Goal: Check status: Check status

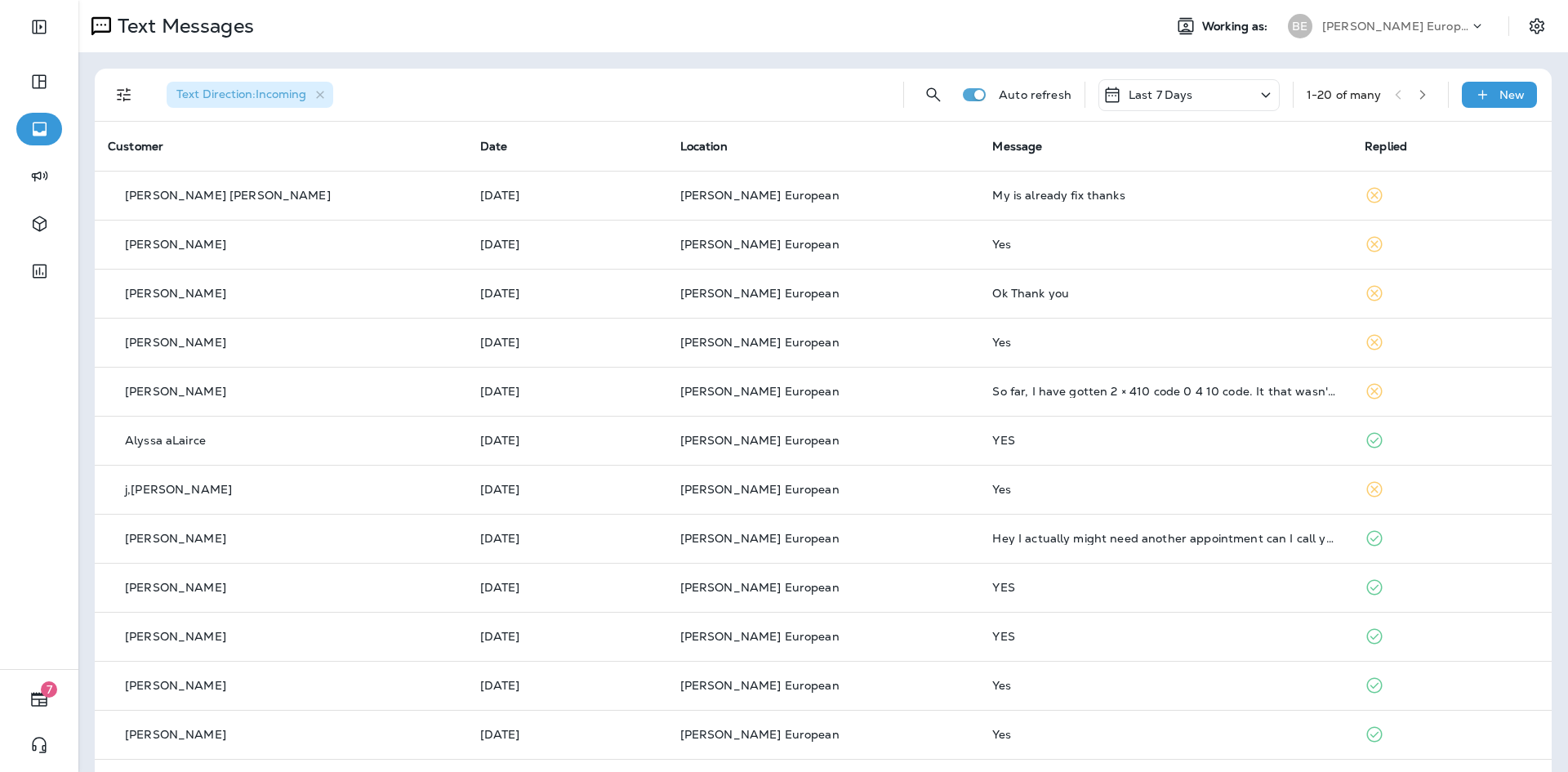
click at [1164, 94] on p "Last 7 Days" at bounding box center [1161, 95] width 65 height 14
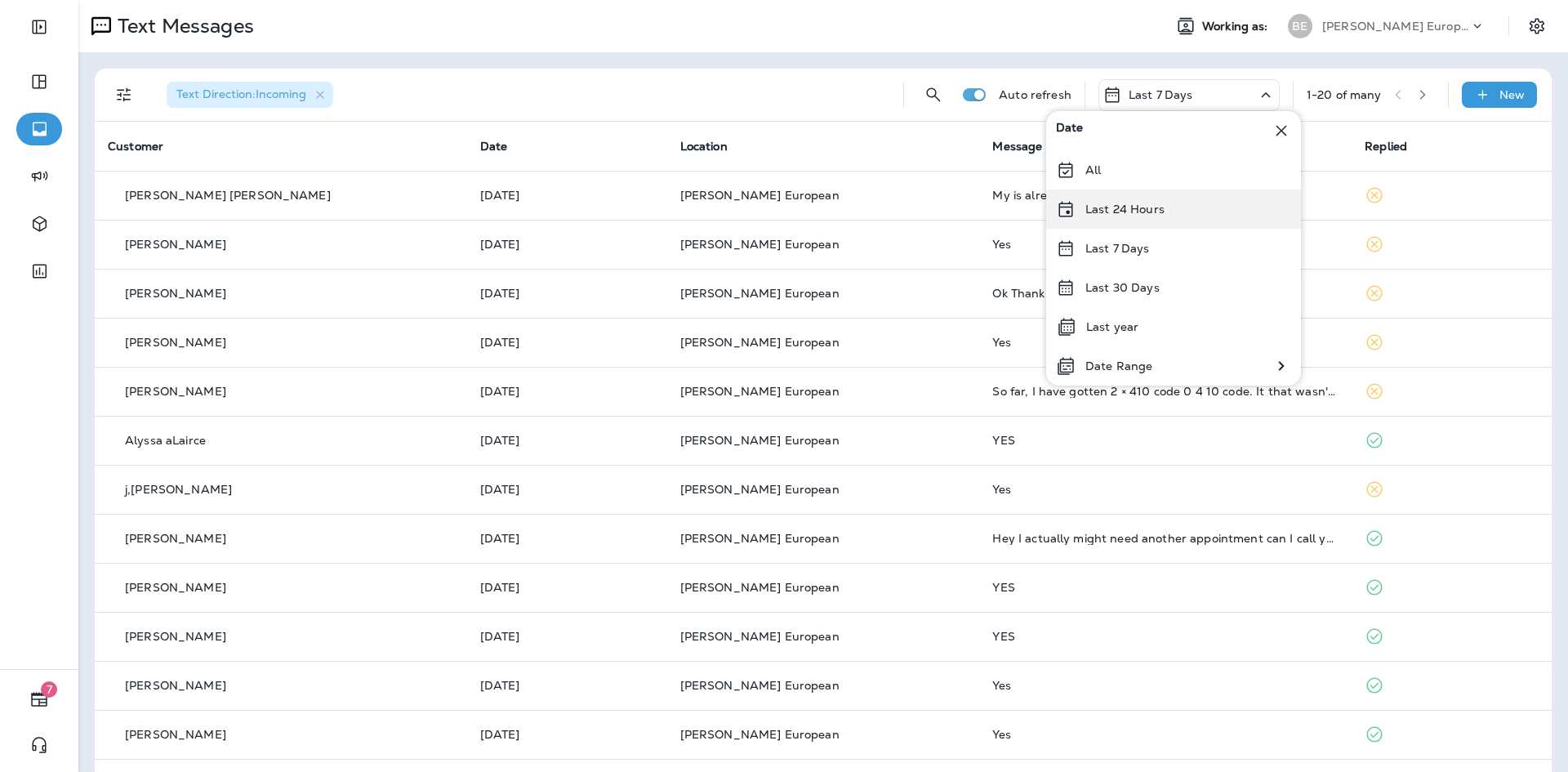
click at [1137, 204] on p "Last 24 Hours" at bounding box center [1125, 209] width 79 height 14
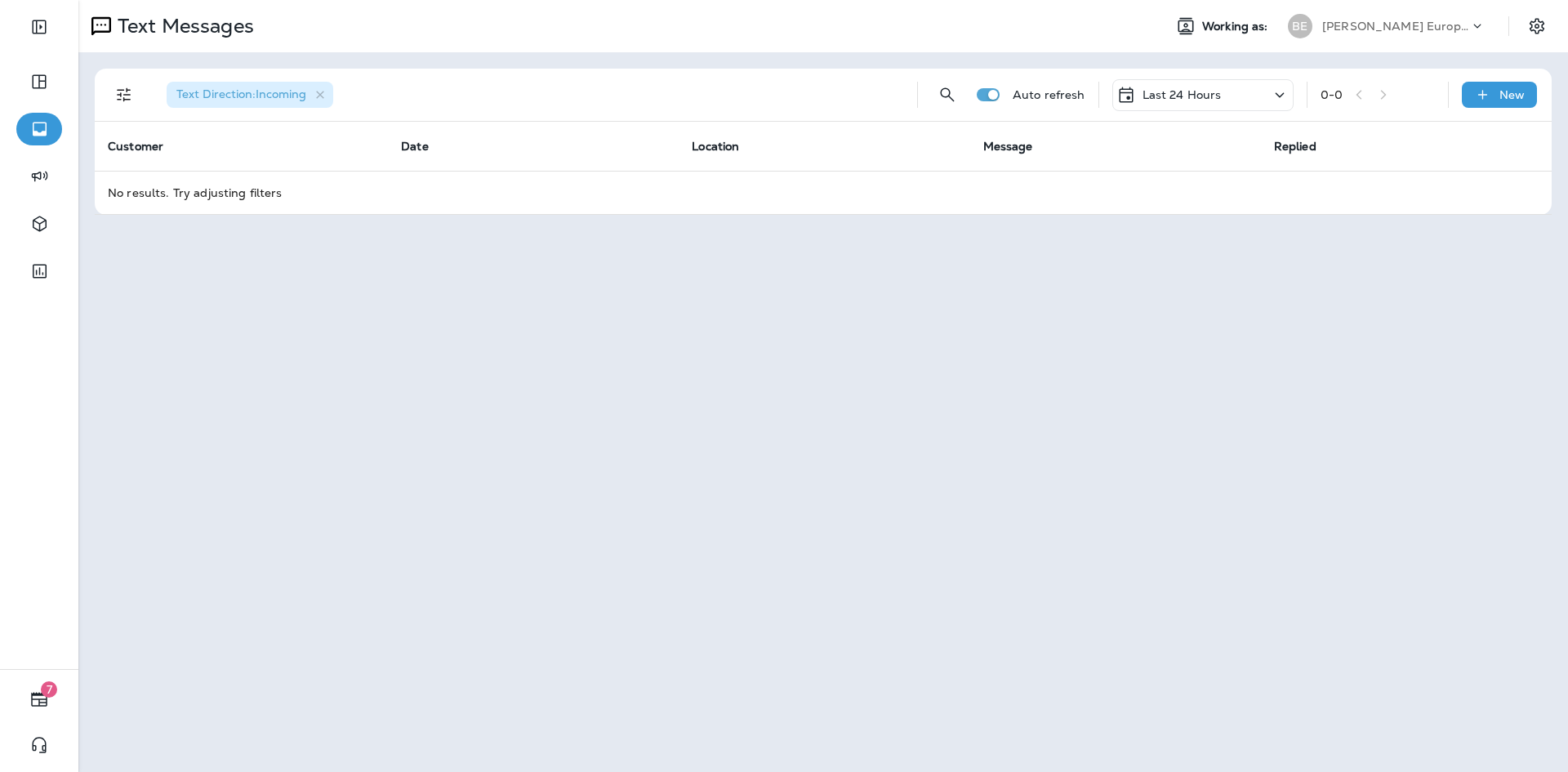
click at [1192, 104] on div "Last 24 Hours" at bounding box center [1169, 95] width 105 height 19
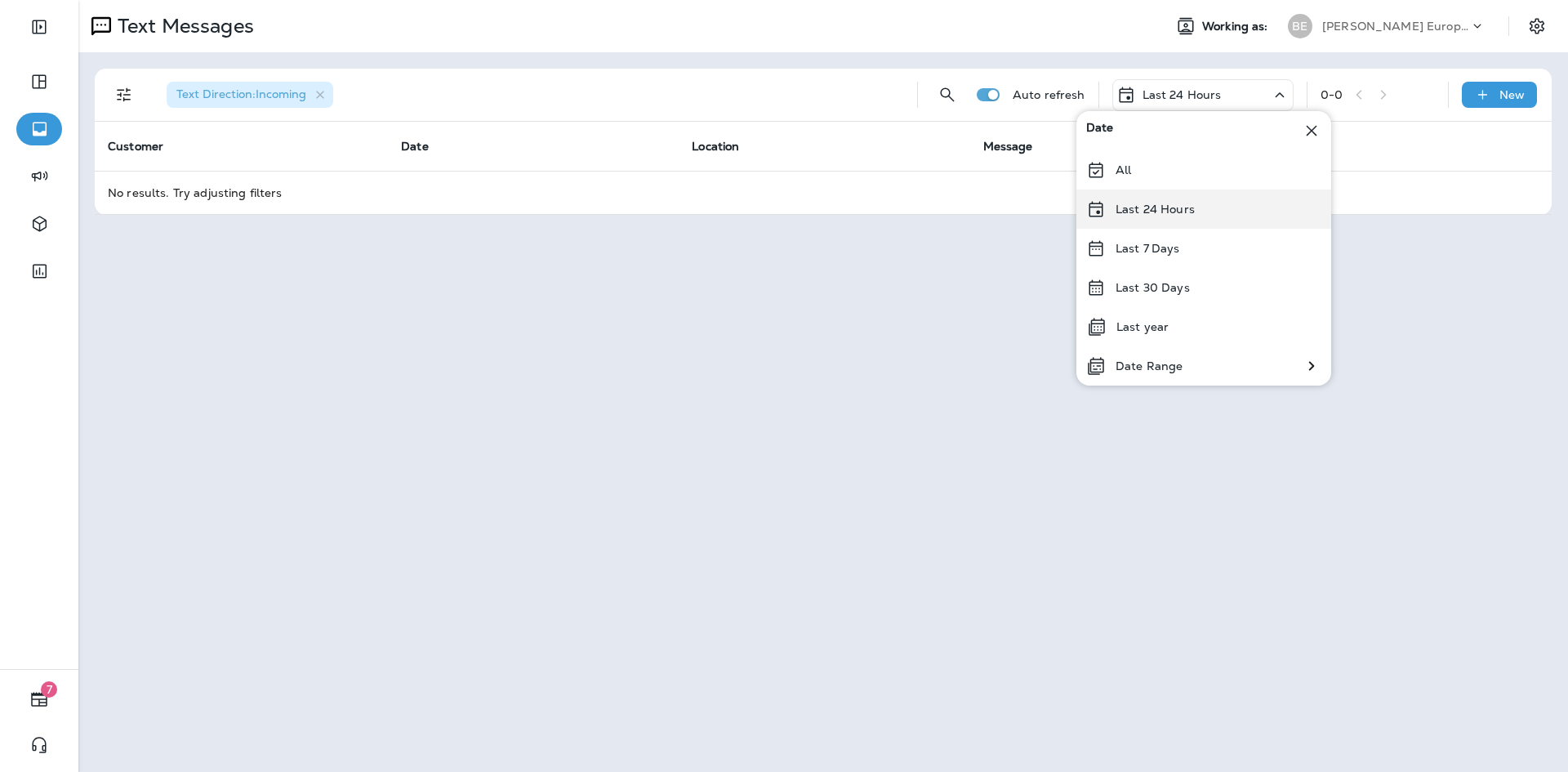
click at [1151, 206] on p "Last 24 Hours" at bounding box center [1155, 209] width 79 height 14
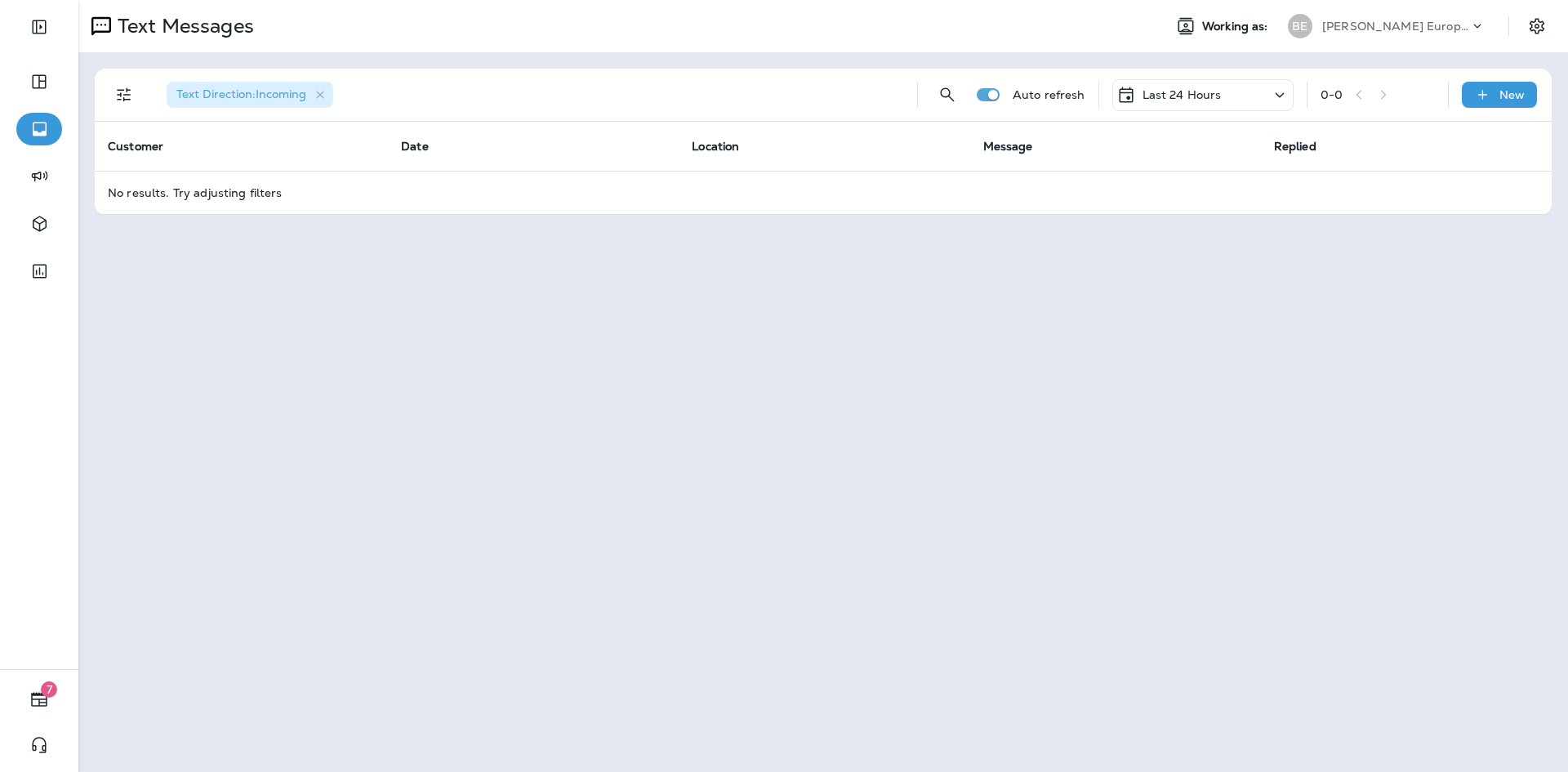
click at [1143, 107] on div "Last 24 Hours" at bounding box center [1203, 95] width 181 height 32
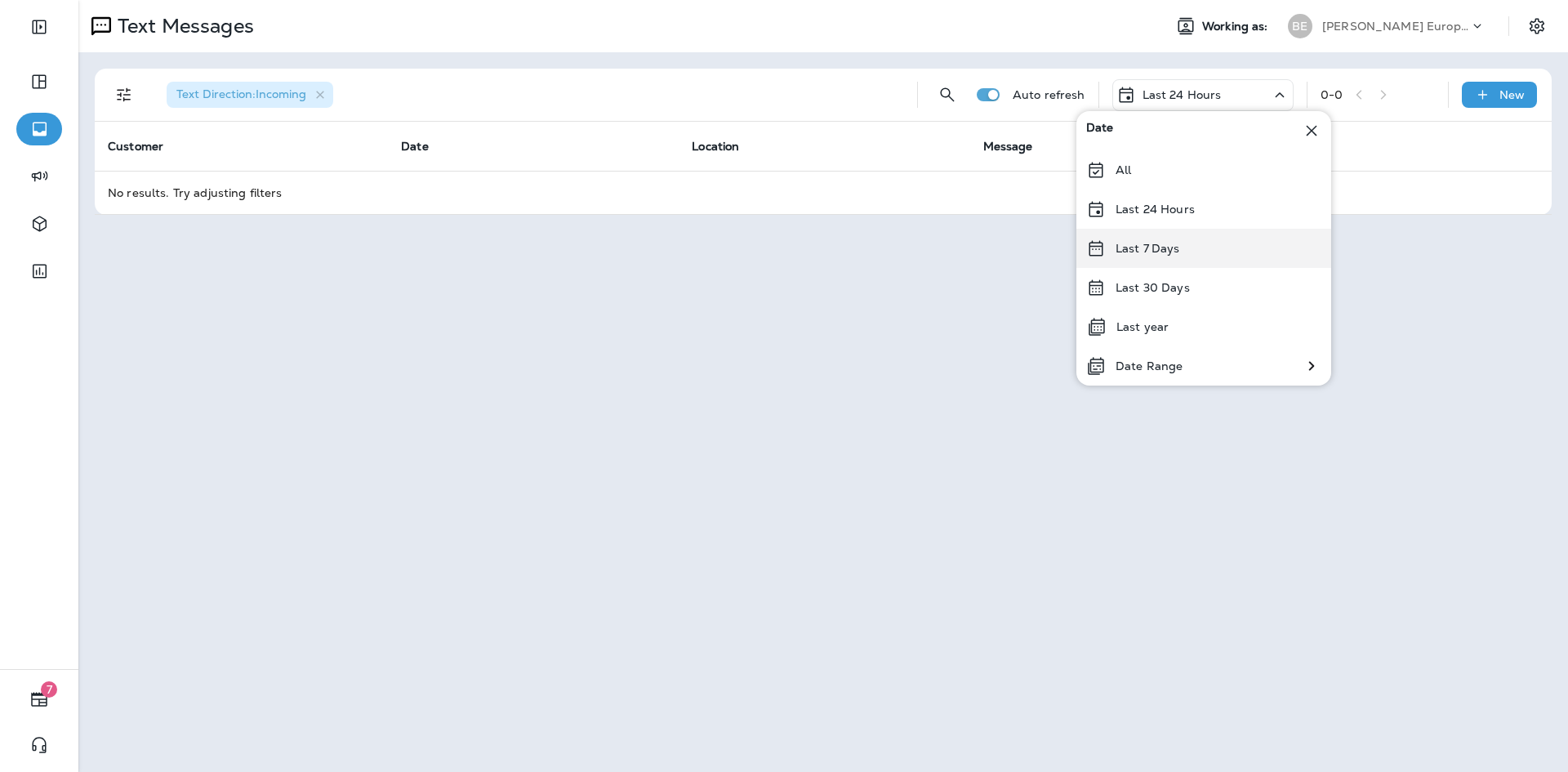
click at [1148, 248] on p "Last 7 Days" at bounding box center [1147, 249] width 65 height 14
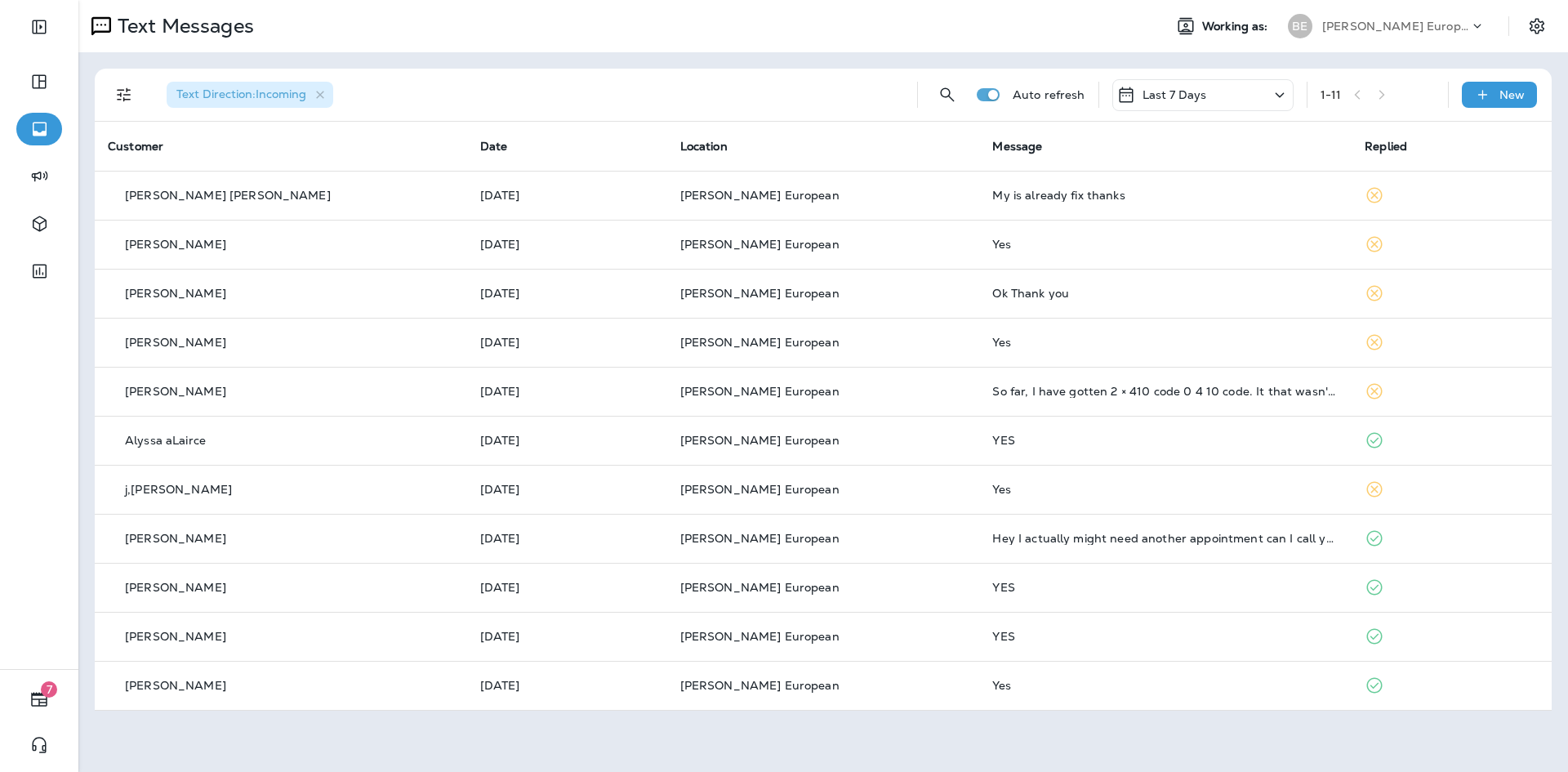
click at [1178, 91] on p "Last 7 Days" at bounding box center [1174, 95] width 65 height 14
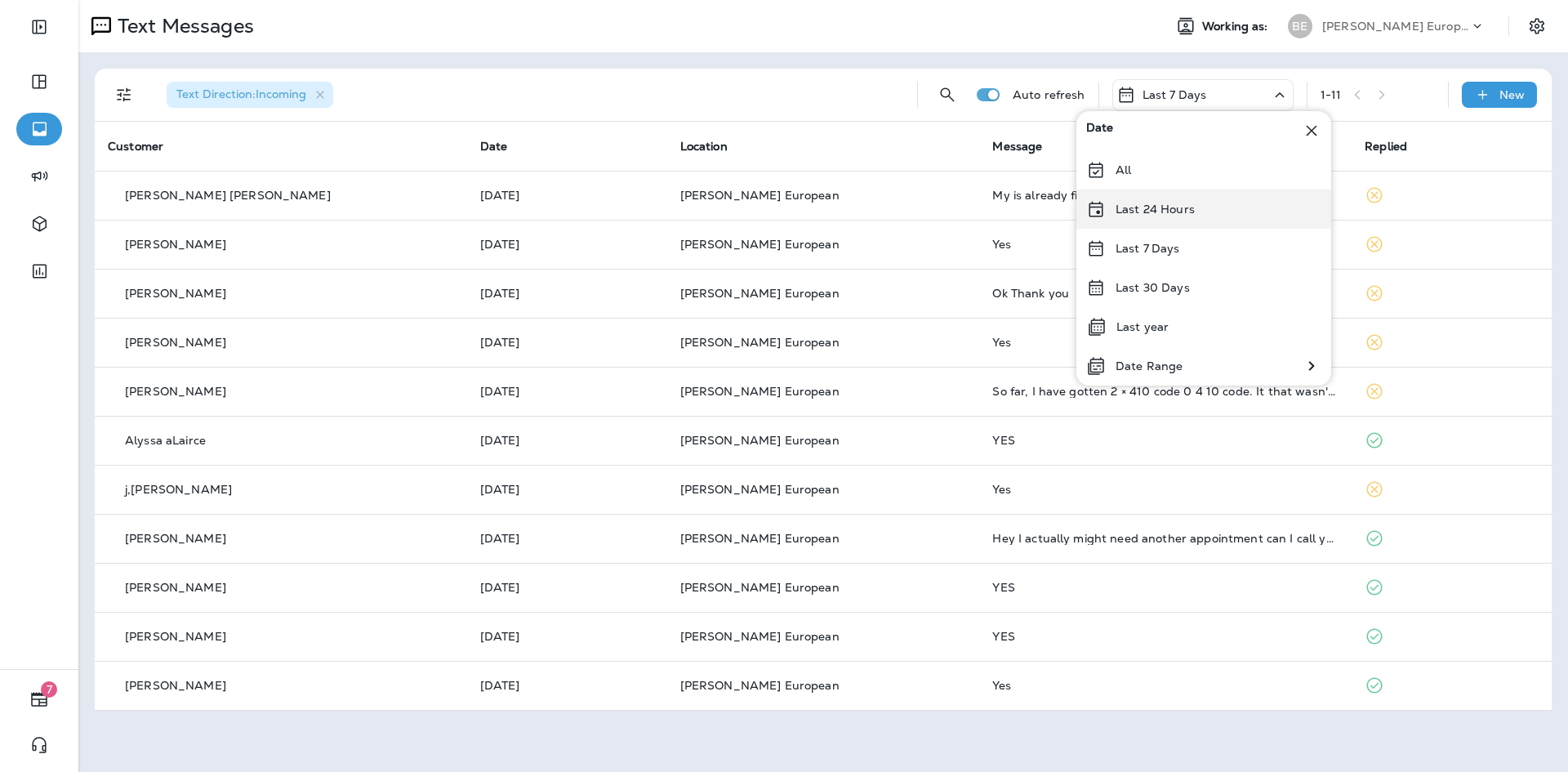
click at [1151, 208] on p "Last 24 Hours" at bounding box center [1155, 209] width 79 height 14
